Goal: Find specific page/section: Find specific page/section

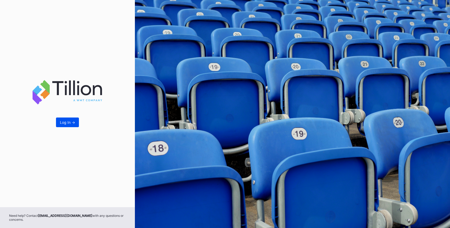
click at [69, 120] on div "Log In ->" at bounding box center [67, 122] width 15 height 4
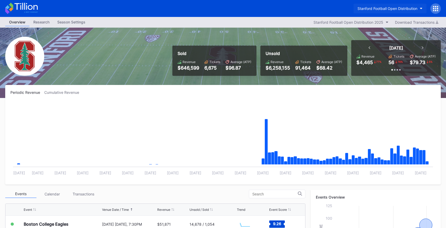
click at [409, 8] on div "Stanford Football Open Distribution" at bounding box center [388, 8] width 60 height 4
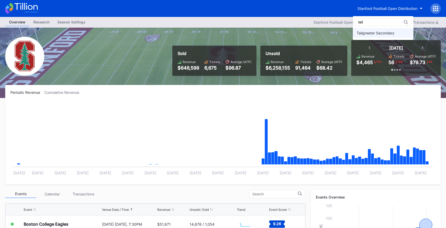
type input "tail"
click at [371, 32] on div "Tailgreeter Secondary" at bounding box center [376, 33] width 38 height 4
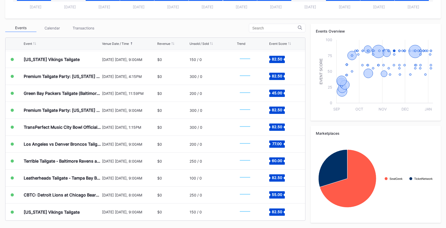
scroll to position [166, 0]
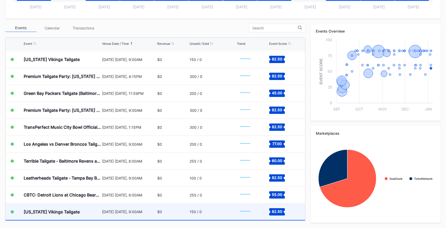
click at [118, 211] on div "[DATE] [DATE], 9:00AM" at bounding box center [129, 211] width 54 height 4
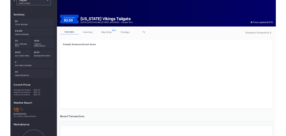
scroll to position [4, 0]
